Goal: Check status: Check status

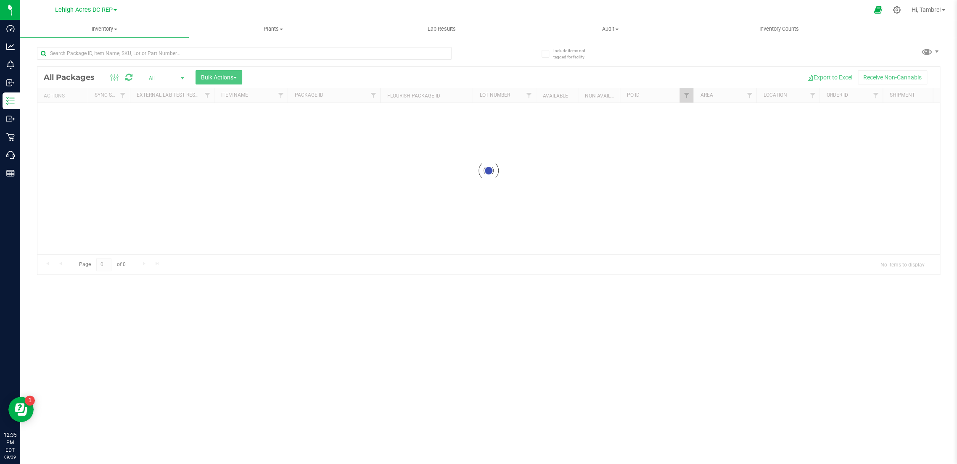
click at [115, 11] on span at bounding box center [115, 10] width 3 height 2
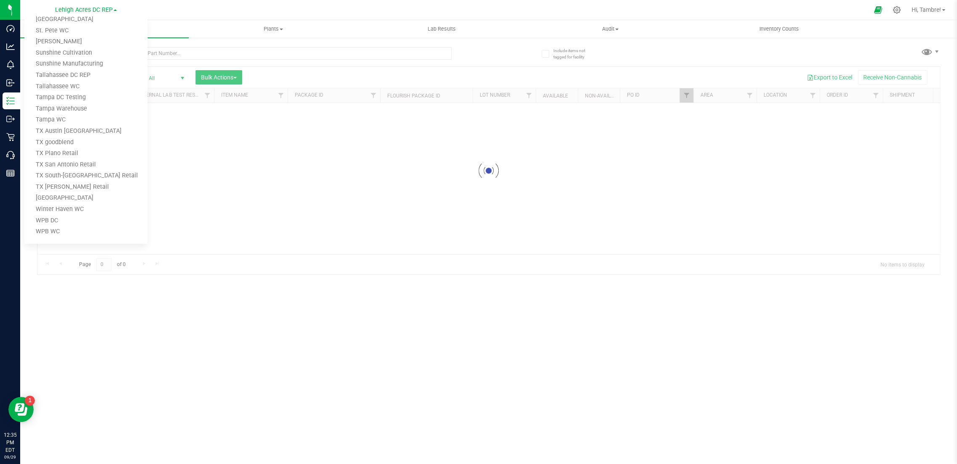
scroll to position [536, 0]
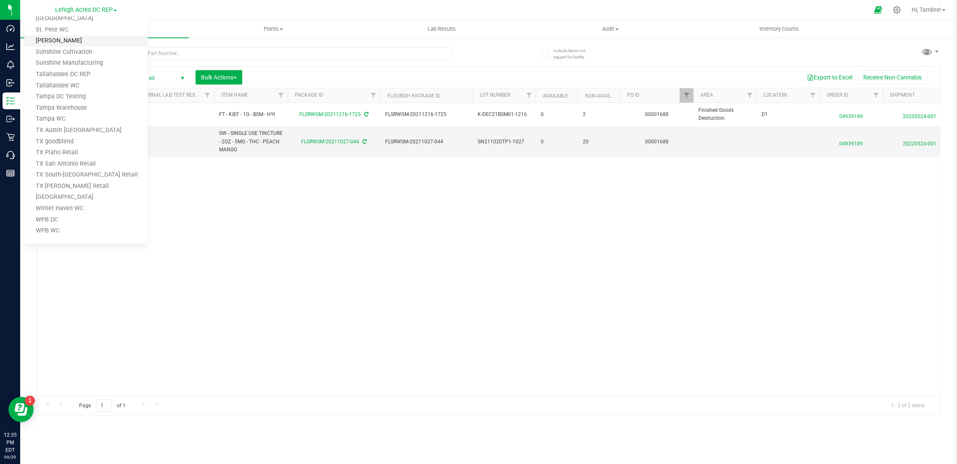
click at [59, 40] on link "[PERSON_NAME]" at bounding box center [85, 40] width 123 height 11
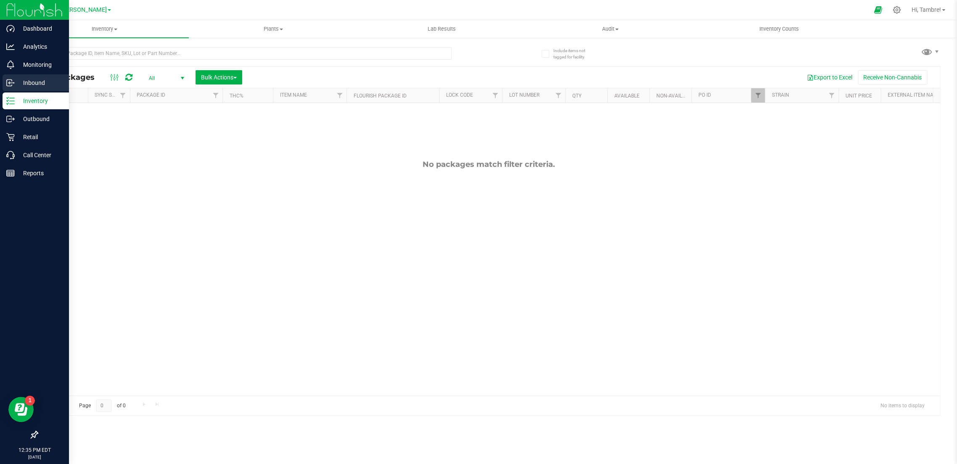
click at [43, 84] on p "Inbound" at bounding box center [40, 83] width 50 height 10
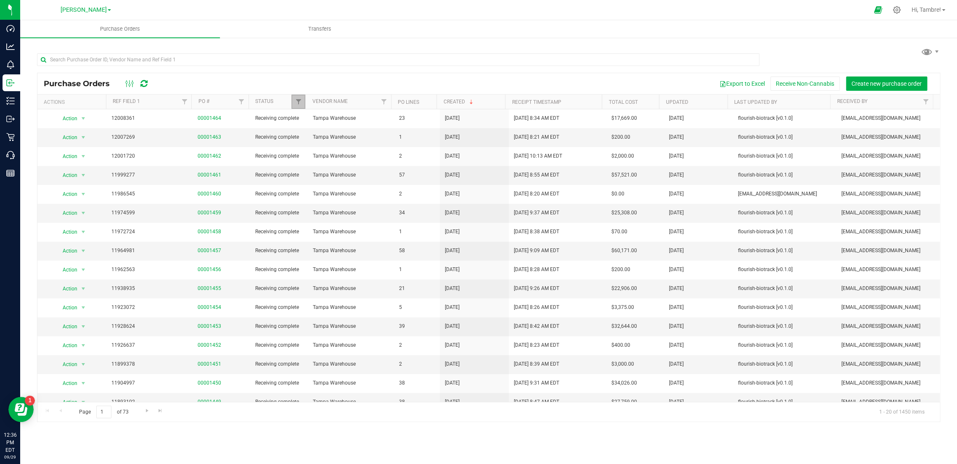
click at [302, 101] on link "Filter" at bounding box center [299, 102] width 14 height 14
click at [324, 137] on span "Select All" at bounding box center [319, 137] width 21 height 5
click at [305, 137] on input "Select All" at bounding box center [302, 137] width 5 height 5
checkbox input "true"
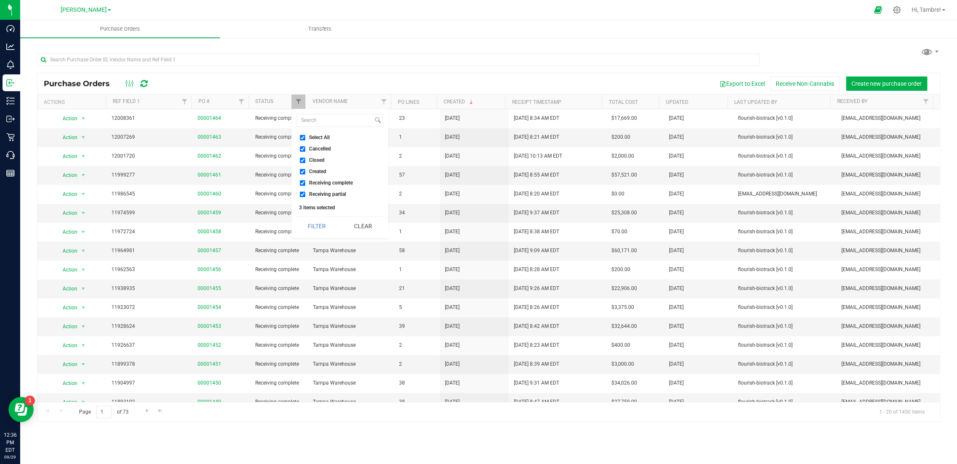
checkbox input "true"
click at [312, 224] on button "Filter" at bounding box center [317, 226] width 40 height 19
click at [316, 30] on span "Transfers" at bounding box center [320, 29] width 46 height 8
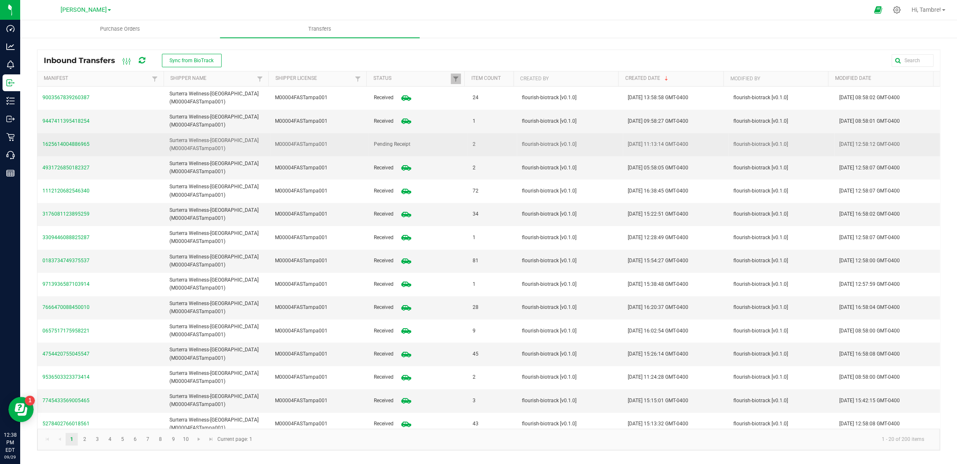
click at [56, 143] on span "1625614004886965" at bounding box center [100, 145] width 117 height 8
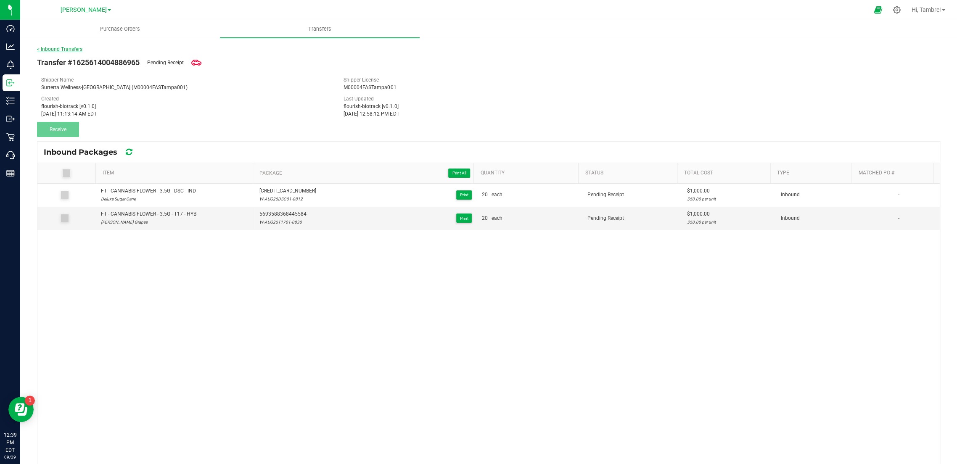
click at [57, 49] on link "< Inbound Transfers" at bounding box center [59, 49] width 45 height 6
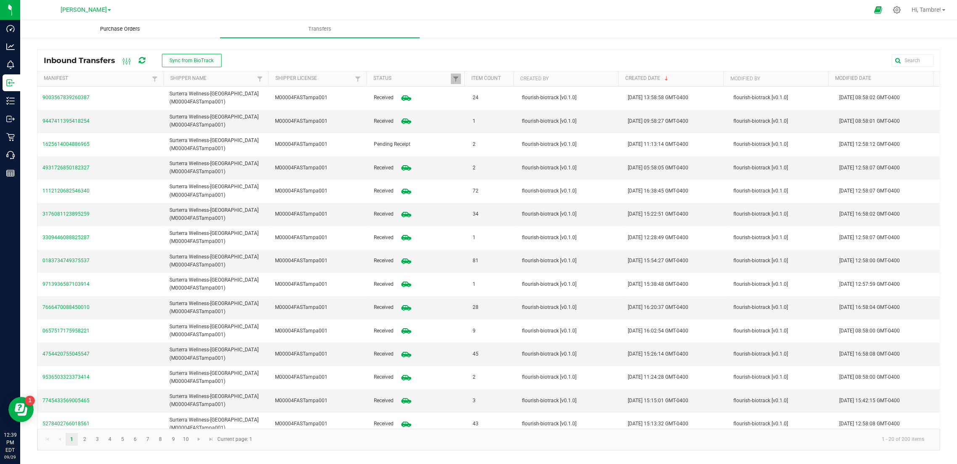
click at [128, 31] on span "Purchase Orders" at bounding box center [120, 29] width 63 height 8
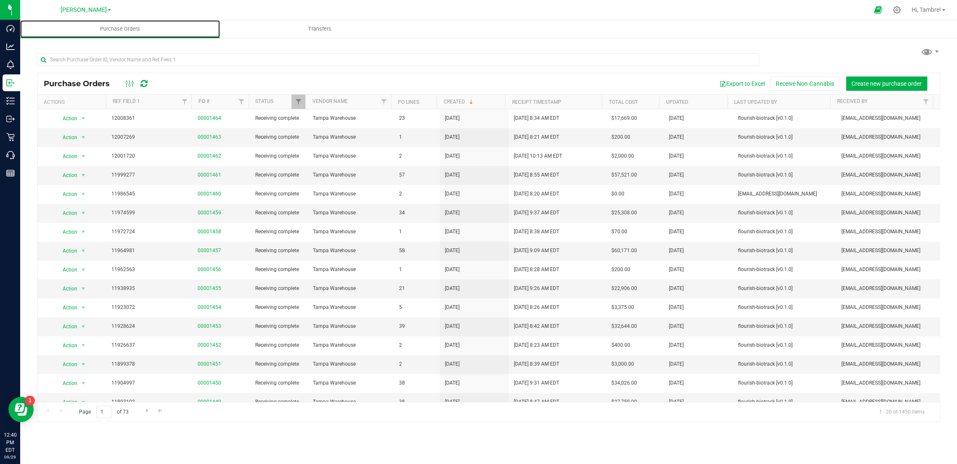
click at [304, 103] on div at bounding box center [306, 102] width 4 height 15
click at [299, 100] on span "Filter" at bounding box center [298, 101] width 7 height 7
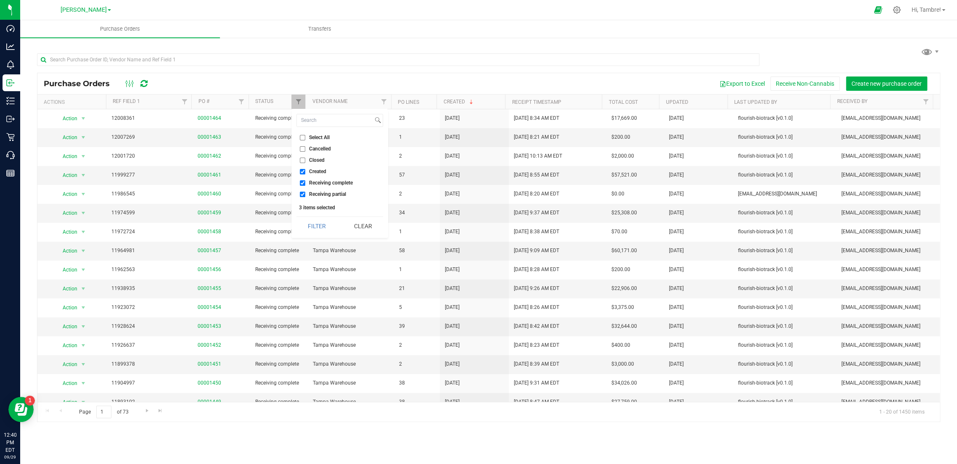
click at [315, 136] on span "Select All" at bounding box center [319, 137] width 21 height 5
click at [305, 136] on input "Select All" at bounding box center [302, 137] width 5 height 5
checkbox input "true"
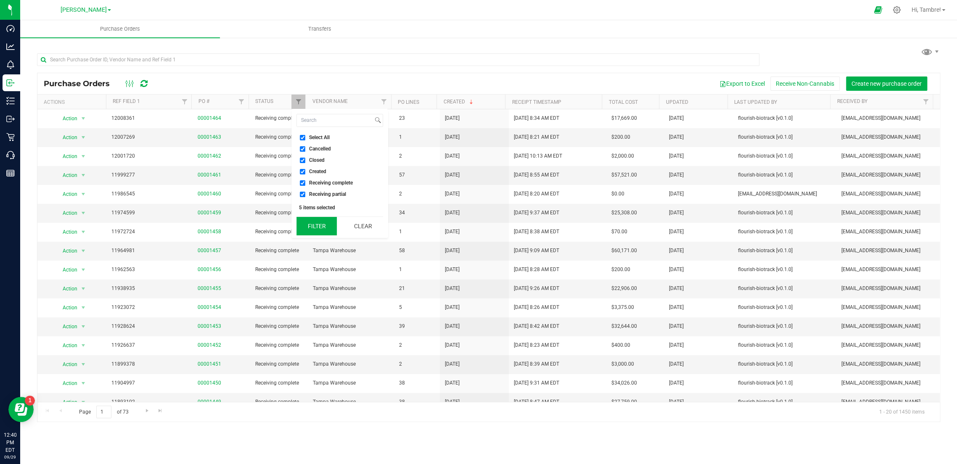
click at [315, 221] on button "Filter" at bounding box center [317, 226] width 40 height 19
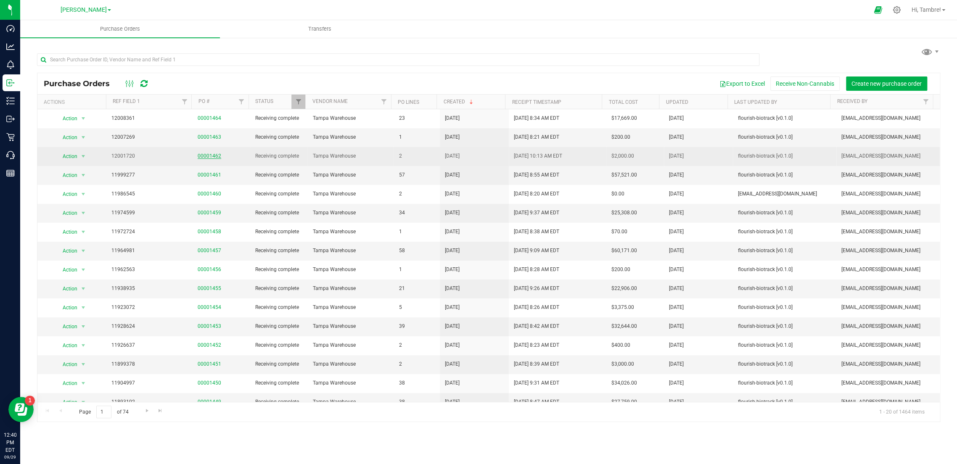
click at [202, 156] on link "00001462" at bounding box center [210, 156] width 24 height 6
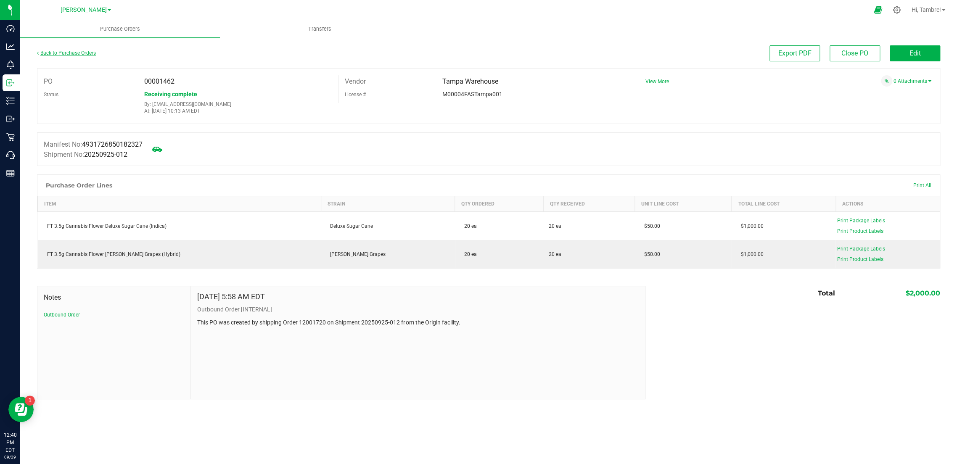
click at [65, 52] on link "Back to Purchase Orders" at bounding box center [66, 53] width 59 height 6
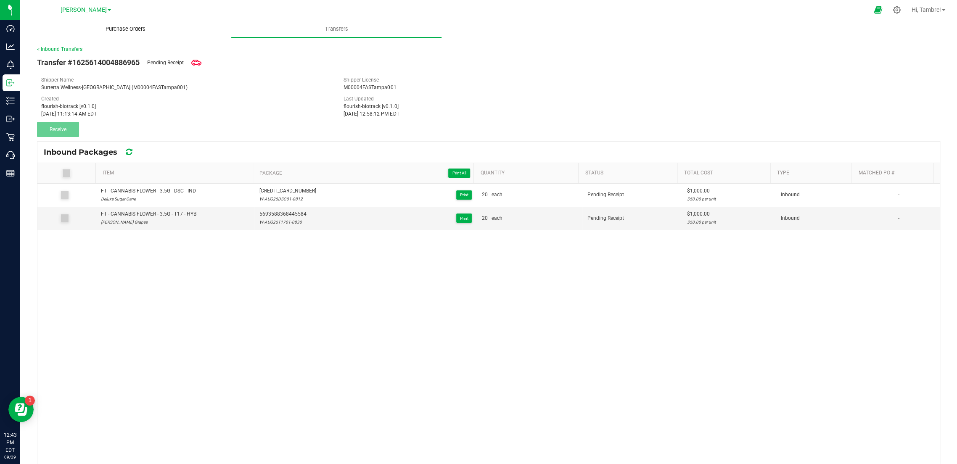
click at [135, 27] on span "Purchase Orders" at bounding box center [125, 29] width 63 height 8
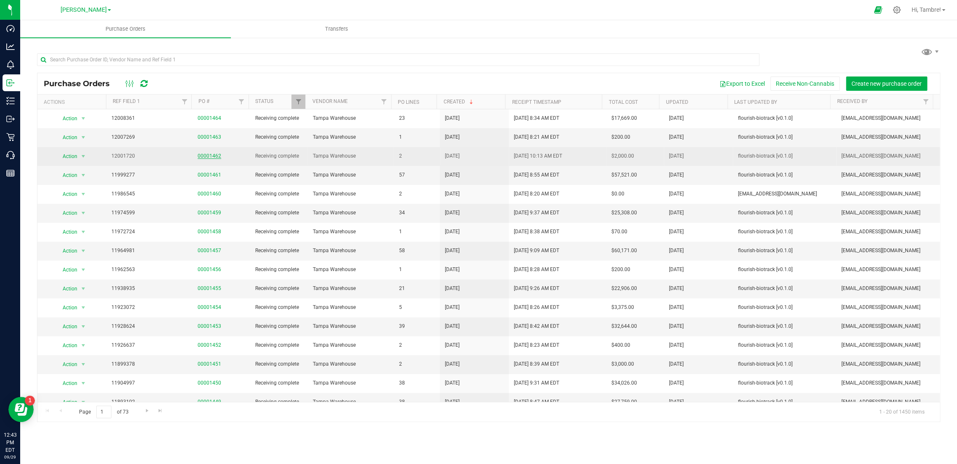
click at [214, 156] on link "00001462" at bounding box center [210, 156] width 24 height 6
